Goal: Ask a question

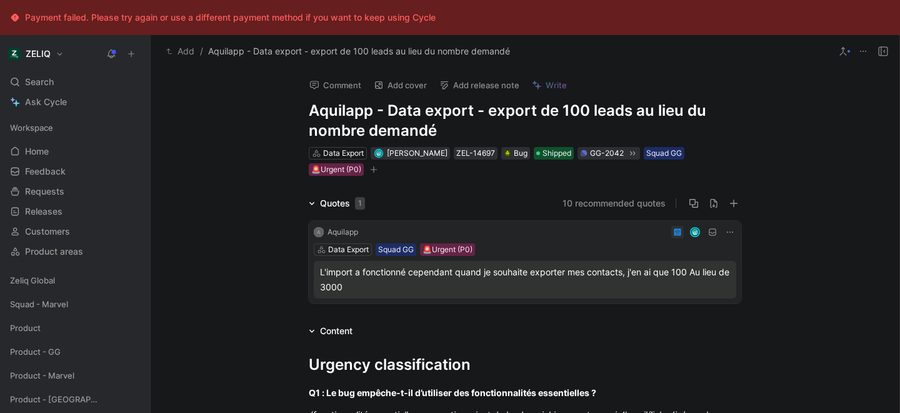
click at [334, 80] on button "Comment" at bounding box center [335, 85] width 63 height 18
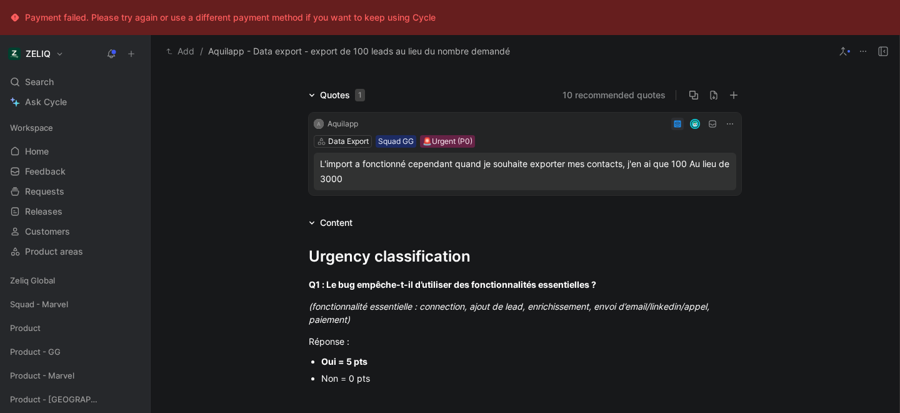
scroll to position [51, 0]
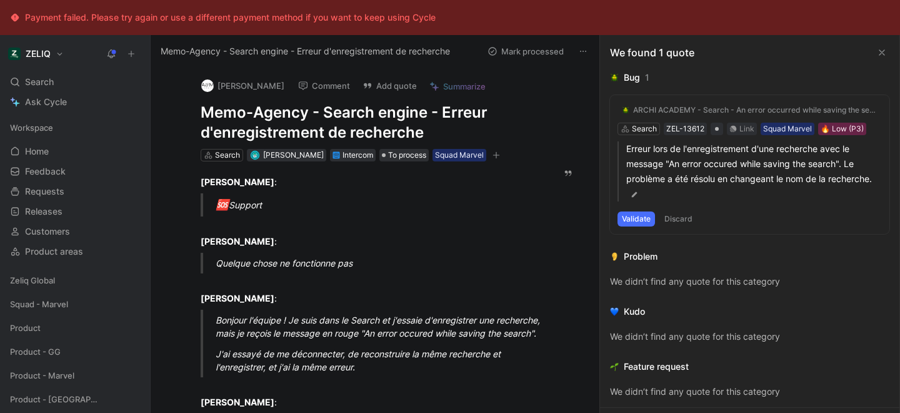
click at [291, 115] on h1 "Memo-Agency - Search engine - Erreur d'enregistrement de recherche" at bounding box center [369, 123] width 336 height 40
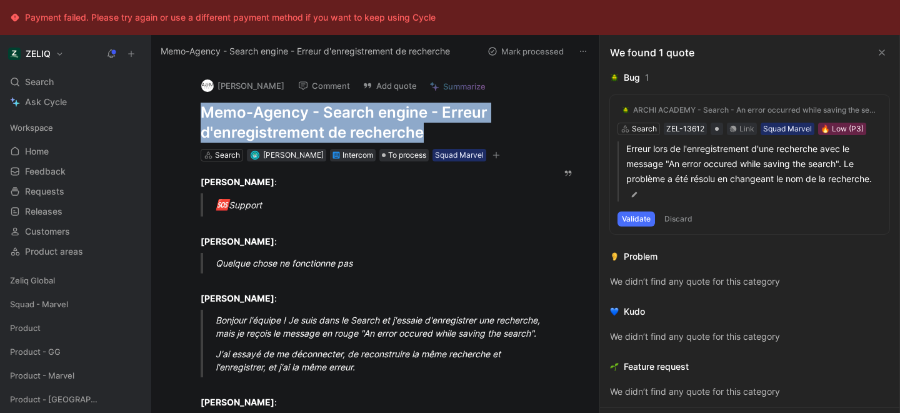
click at [291, 115] on h1 "Memo-Agency - Search engine - Erreur d'enregistrement de recherche" at bounding box center [369, 123] width 336 height 40
copy h1 "Memo-Agency - Search engine - Erreur d'enregistrement de recherche"
click at [70, 79] on div "Search ⌘ K" at bounding box center [75, 82] width 140 height 19
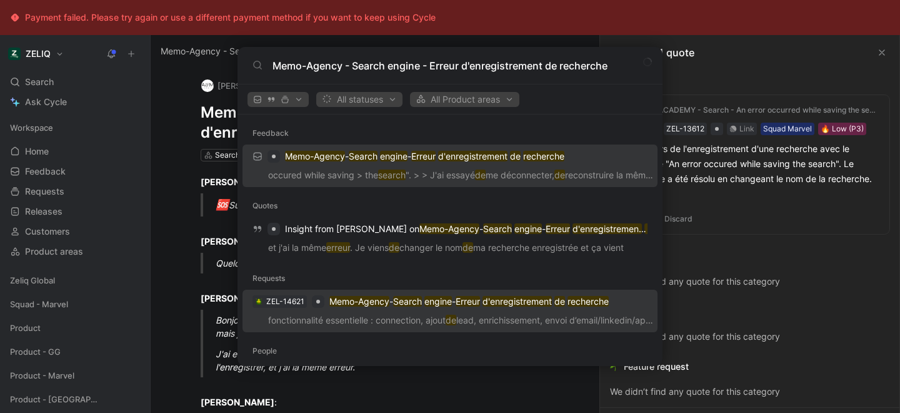
type input "Memo-Agency - Search engine - Erreur d'enregistrement de recherche"
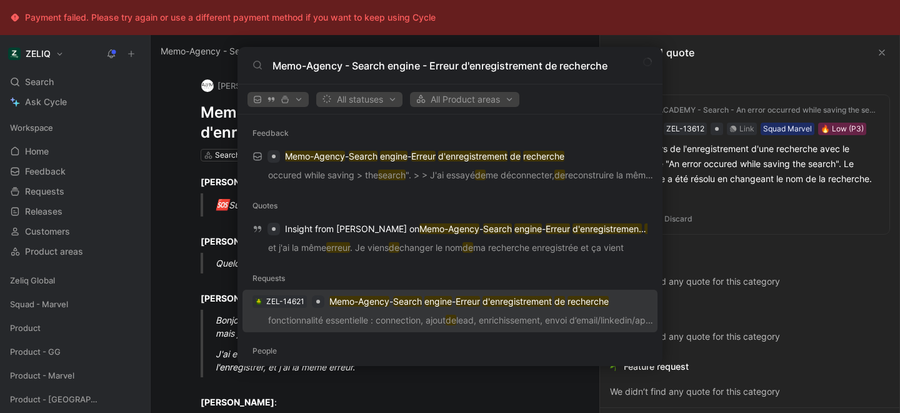
click at [421, 318] on p "fonctionnalité essentielle : connection, ajout de lead, enrichissement, envoi d…" at bounding box center [450, 322] width 408 height 19
